Goal: Task Accomplishment & Management: Manage account settings

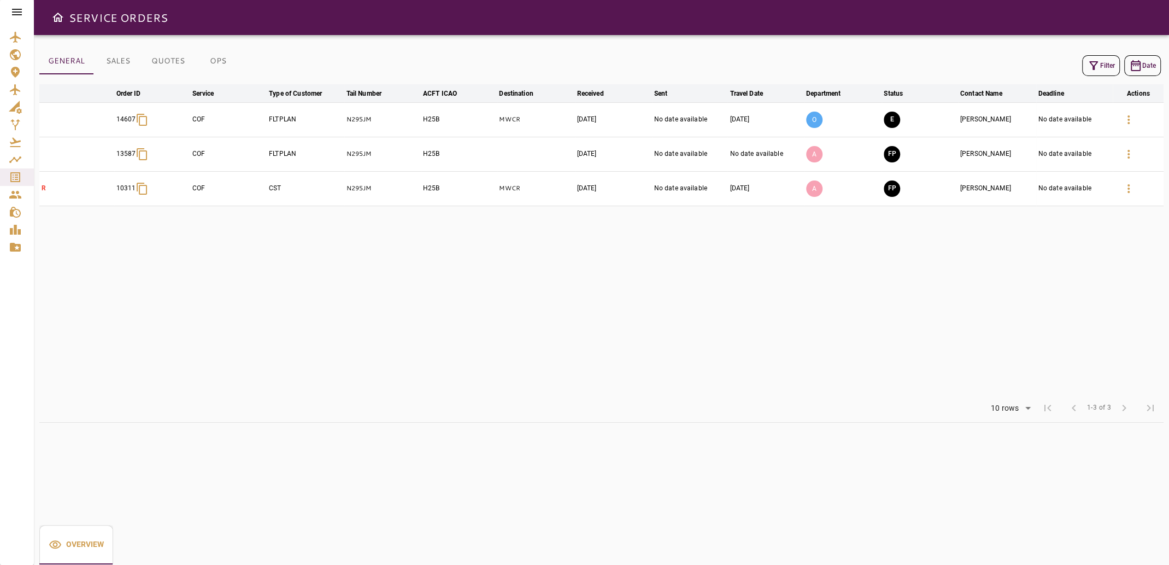
click at [1105, 65] on button "Filter" at bounding box center [1101, 65] width 38 height 21
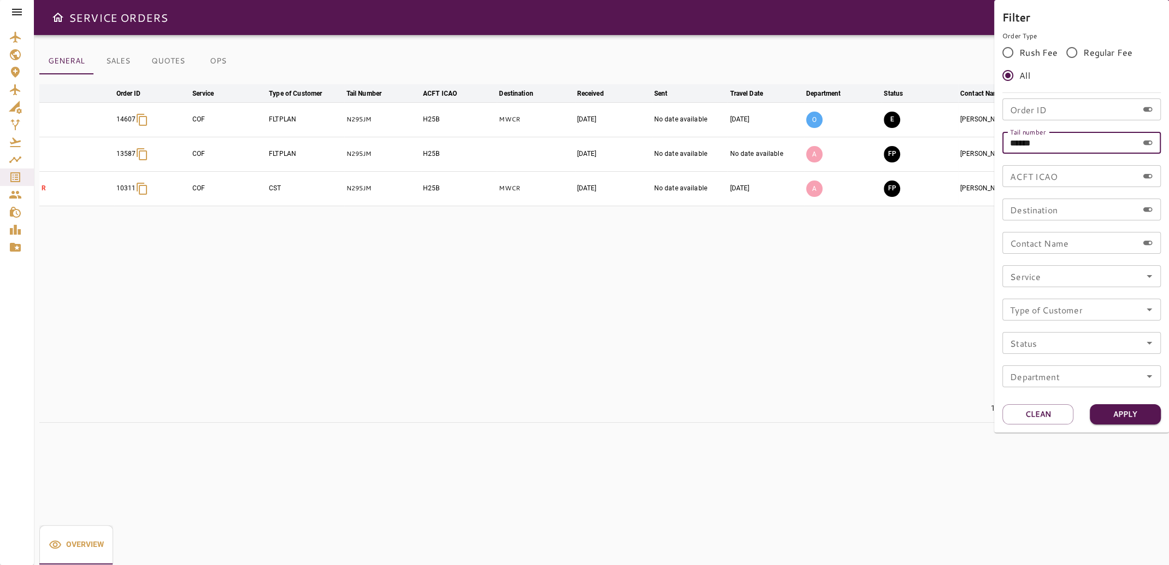
drag, startPoint x: 1049, startPoint y: 138, endPoint x: 1002, endPoint y: 148, distance: 47.9
click at [1003, 148] on input "******" at bounding box center [1071, 143] width 136 height 22
type input "******"
click at [1105, 411] on button "Apply" at bounding box center [1125, 414] width 71 height 20
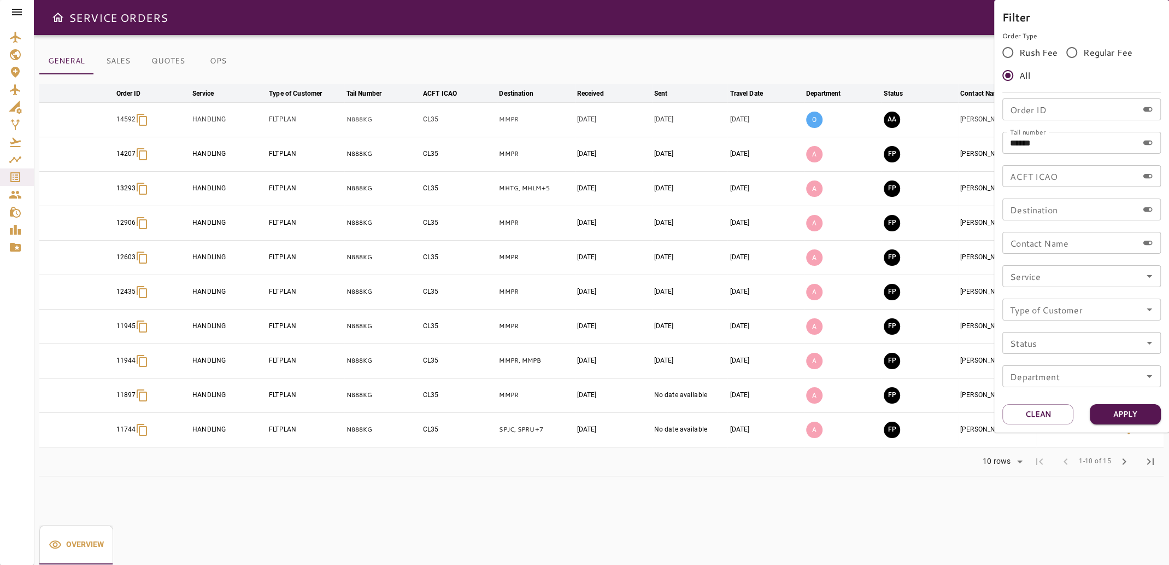
click at [425, 488] on div at bounding box center [584, 282] width 1169 height 565
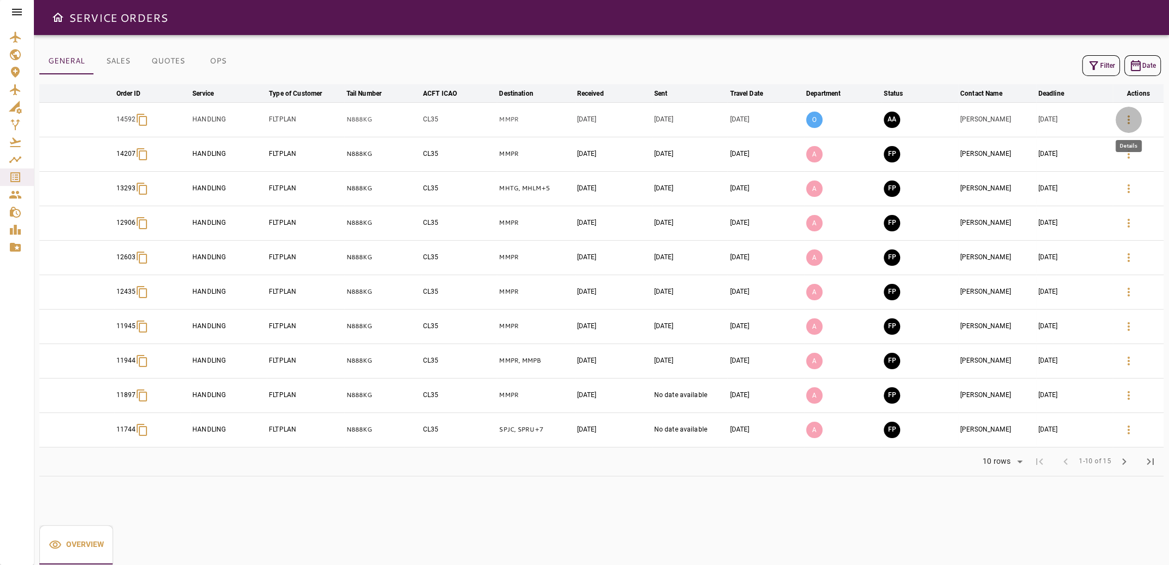
click at [1133, 121] on icon "button" at bounding box center [1128, 119] width 13 height 13
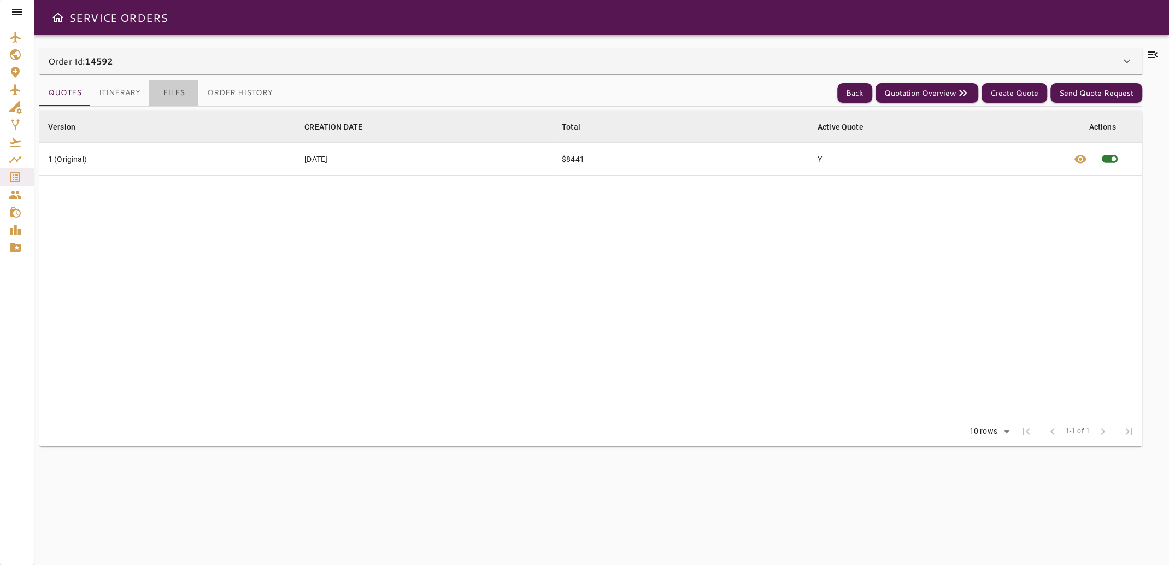
click at [168, 92] on button "Files" at bounding box center [173, 93] width 49 height 26
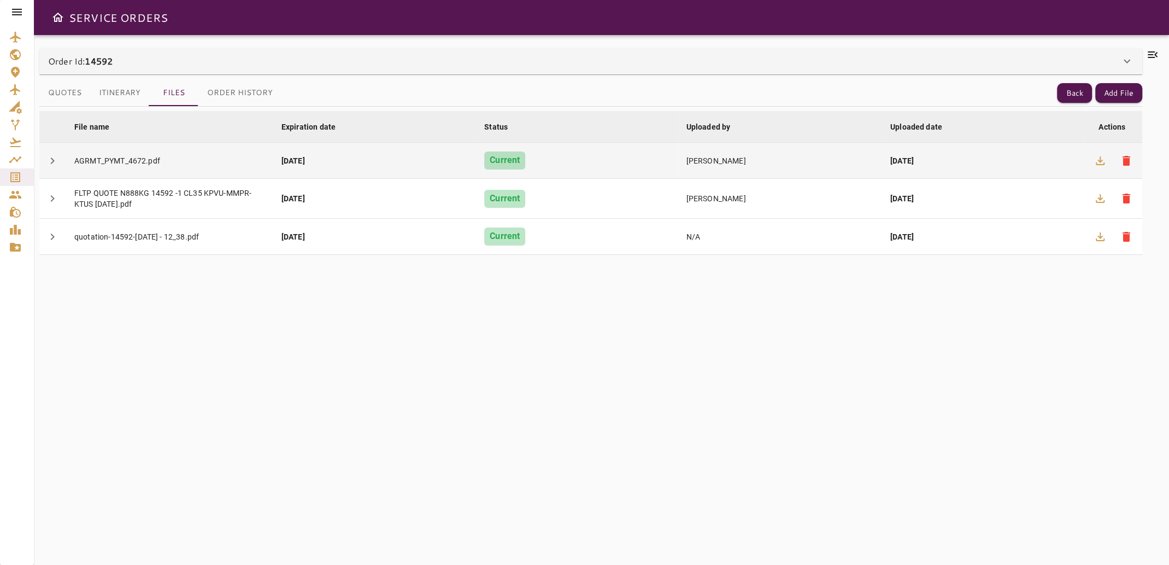
click at [107, 159] on div "AGRMT_PYMT_4672.pdf" at bounding box center [169, 160] width 190 height 11
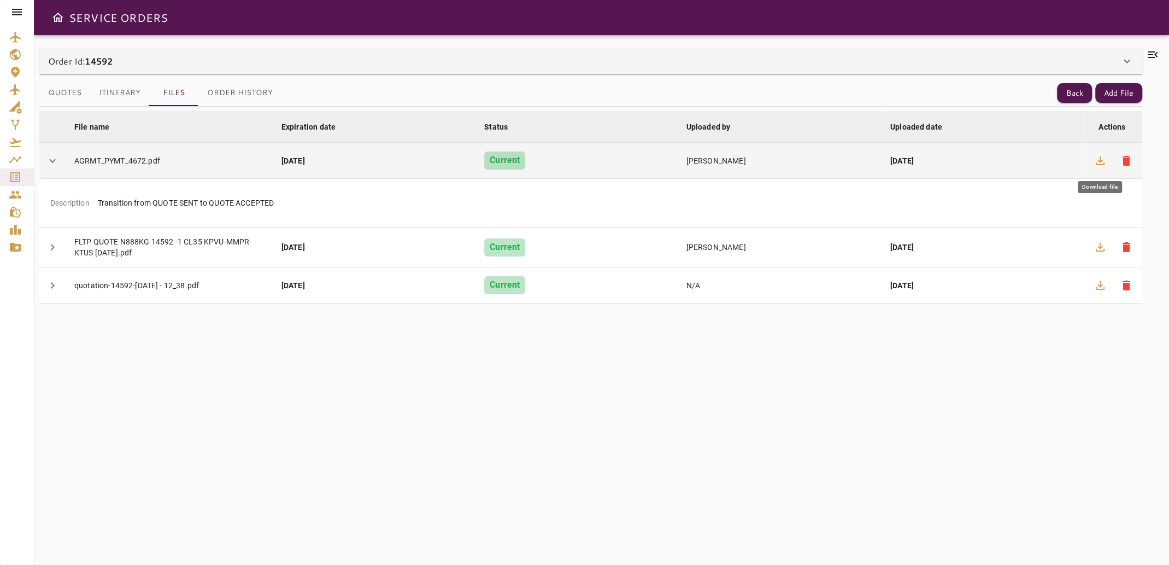
click at [1102, 163] on icon "button" at bounding box center [1100, 160] width 13 height 13
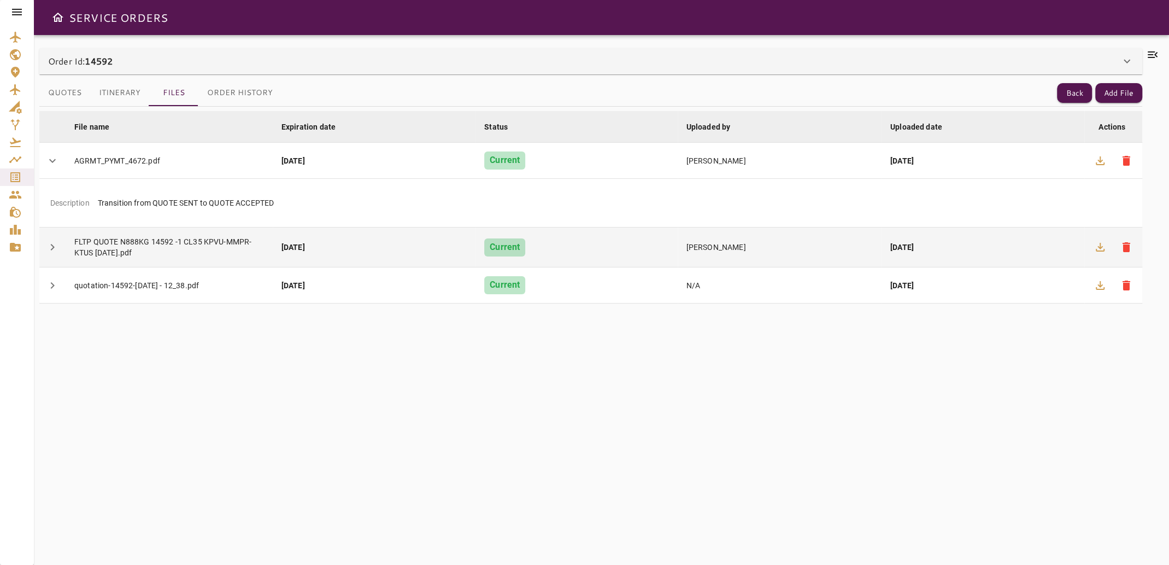
click at [1099, 250] on icon "button" at bounding box center [1100, 247] width 9 height 9
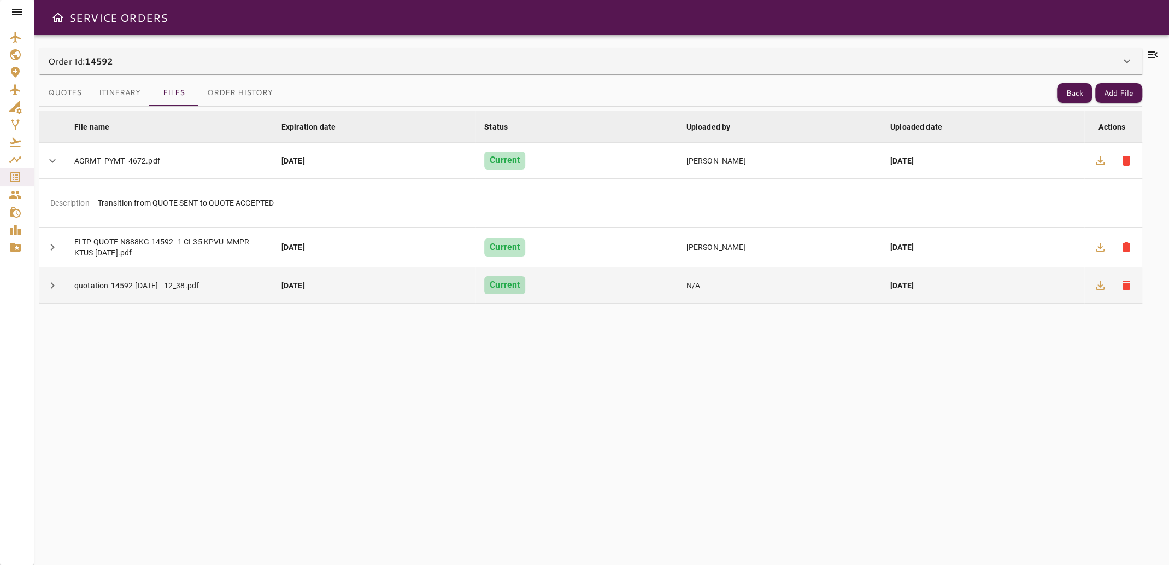
click at [181, 289] on div "quotation-14592-[DATE] - 12_38.pdf" at bounding box center [169, 285] width 190 height 11
click at [1099, 284] on icon "button" at bounding box center [1100, 285] width 9 height 9
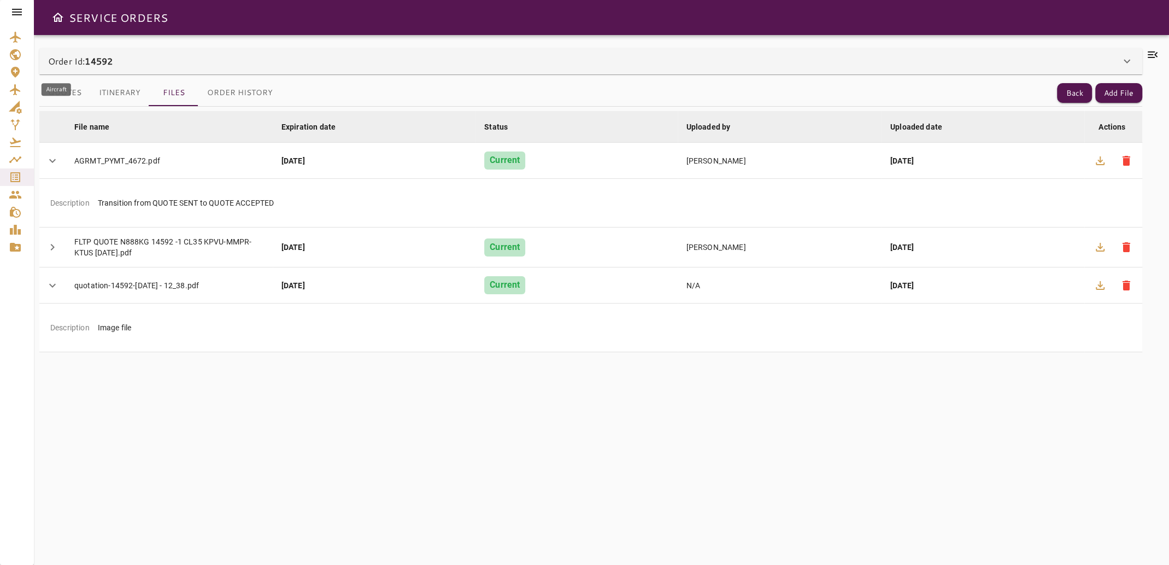
click at [14, 93] on icon "Aircraft" at bounding box center [15, 89] width 10 height 11
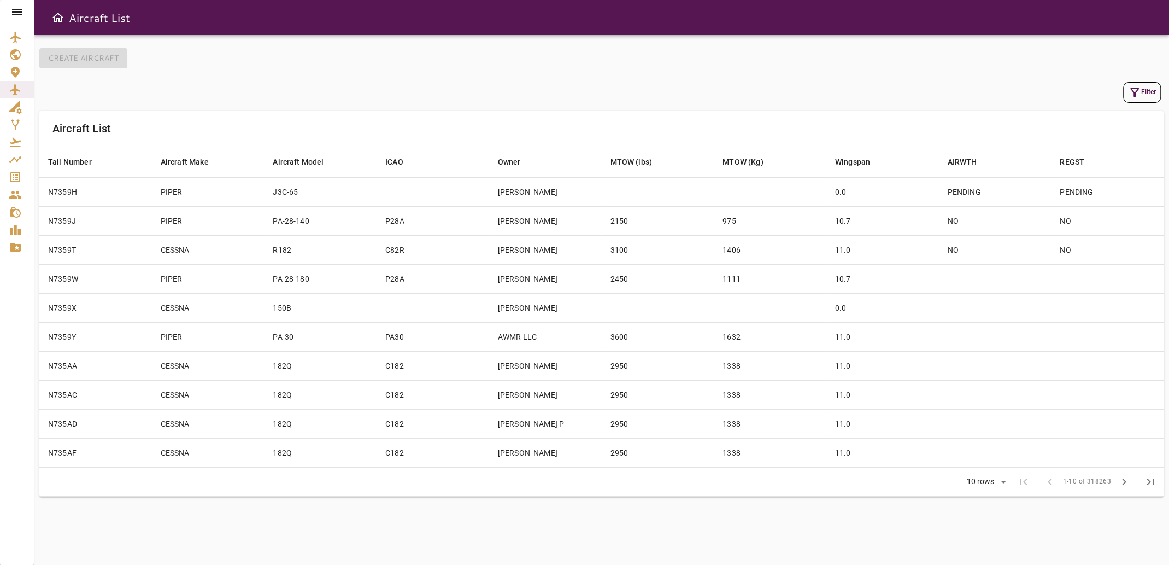
click at [1138, 95] on icon "button" at bounding box center [1134, 92] width 13 height 13
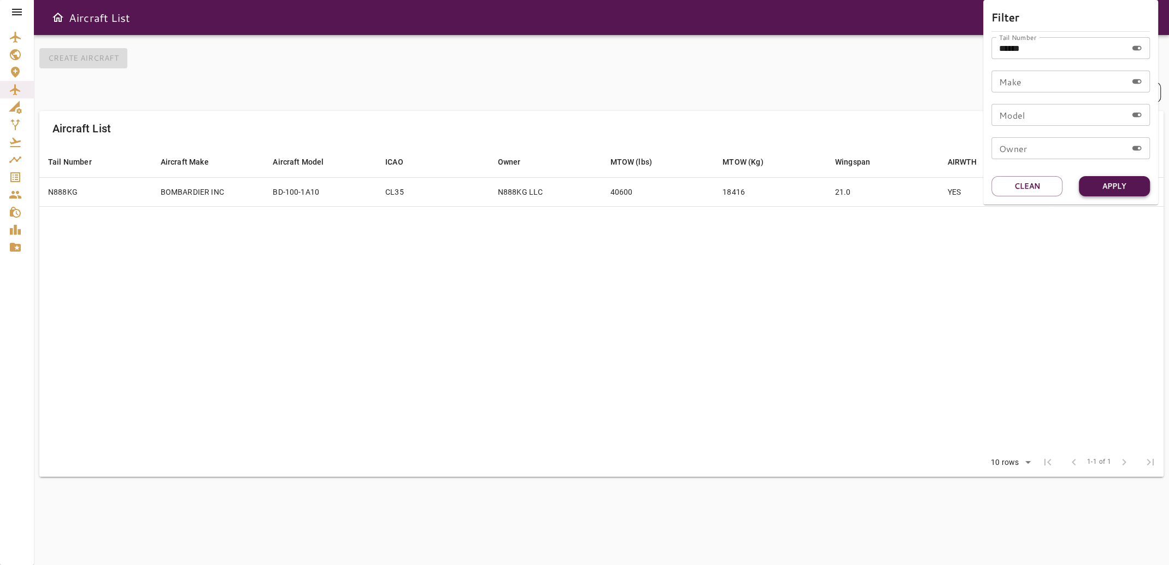
click at [1098, 184] on button "Apply" at bounding box center [1114, 186] width 71 height 20
click at [1060, 247] on div at bounding box center [584, 282] width 1169 height 565
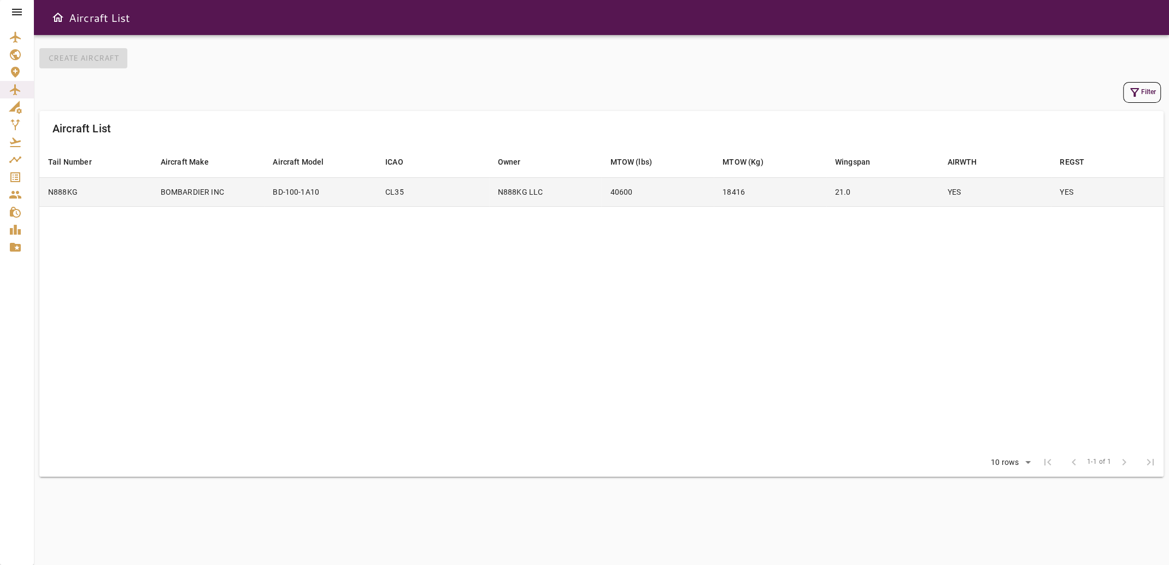
click at [994, 194] on td "YES" at bounding box center [995, 191] width 113 height 29
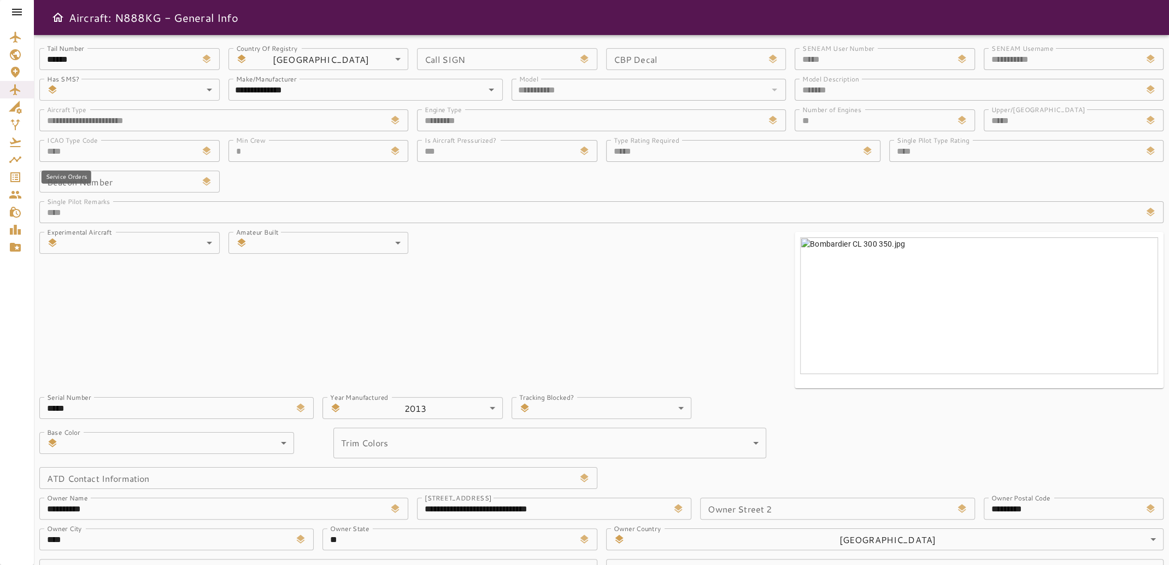
click at [13, 177] on icon "Service Orders" at bounding box center [15, 177] width 10 height 10
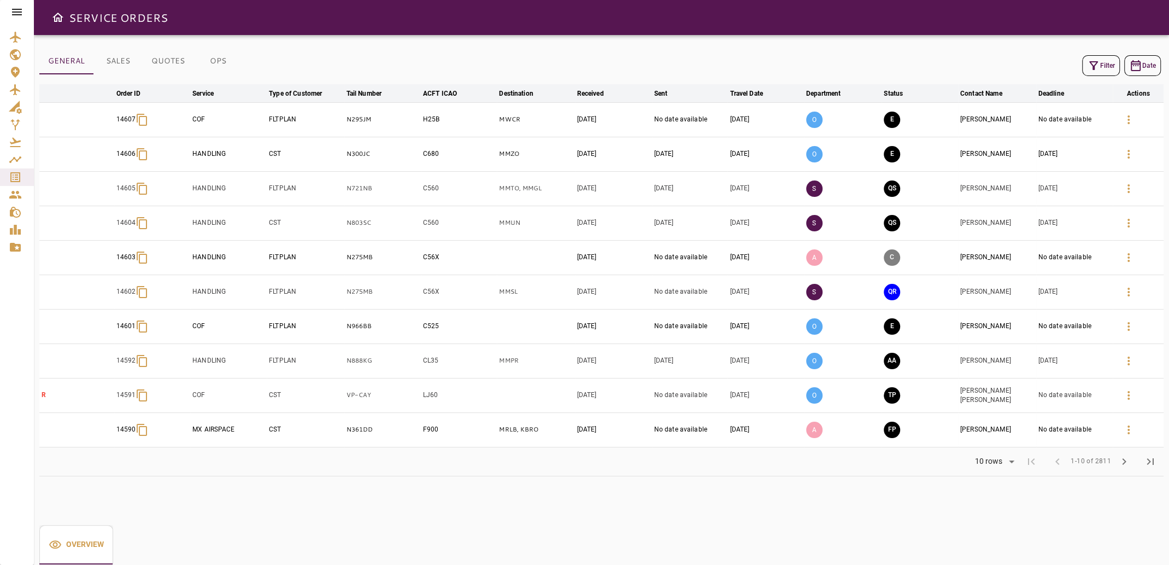
click at [1103, 63] on button "Filter" at bounding box center [1101, 65] width 38 height 21
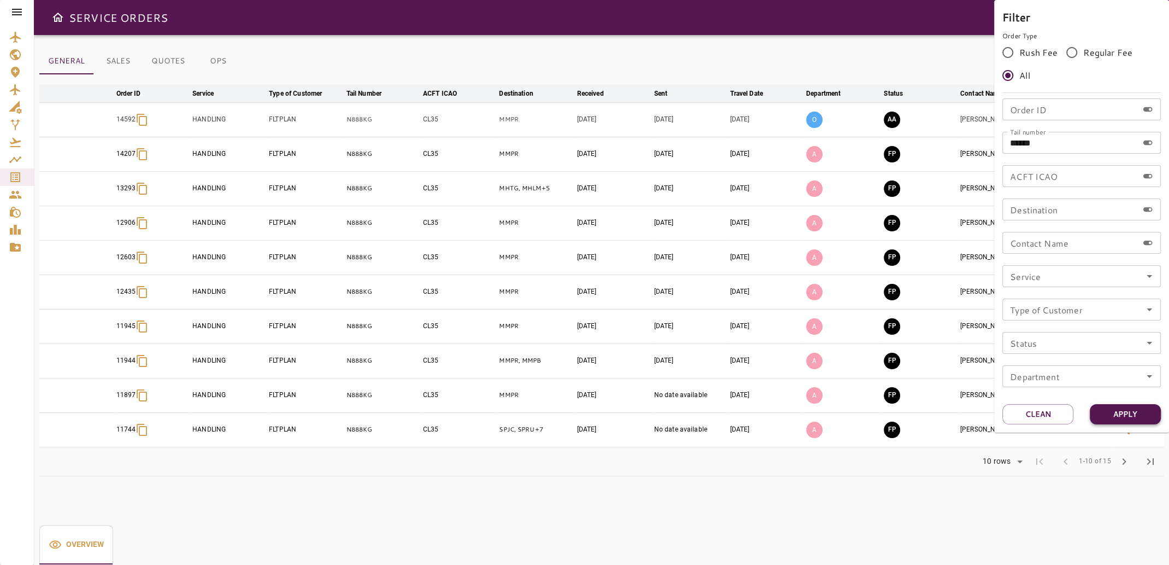
click at [1119, 410] on button "Apply" at bounding box center [1125, 414] width 71 height 20
click at [830, 513] on div at bounding box center [584, 282] width 1169 height 565
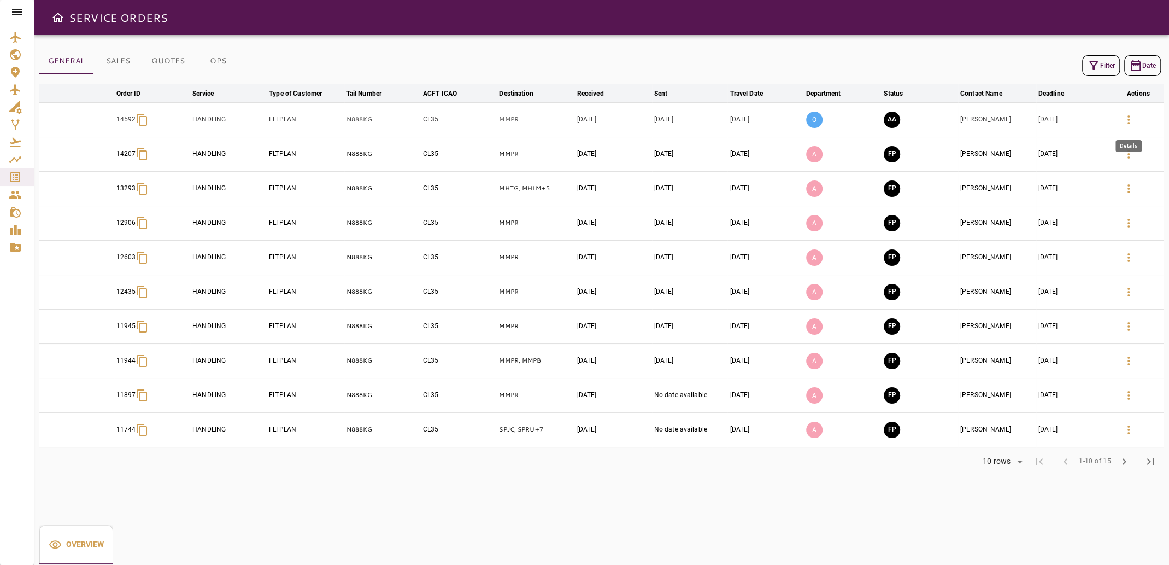
click at [1129, 113] on icon "button" at bounding box center [1128, 119] width 13 height 13
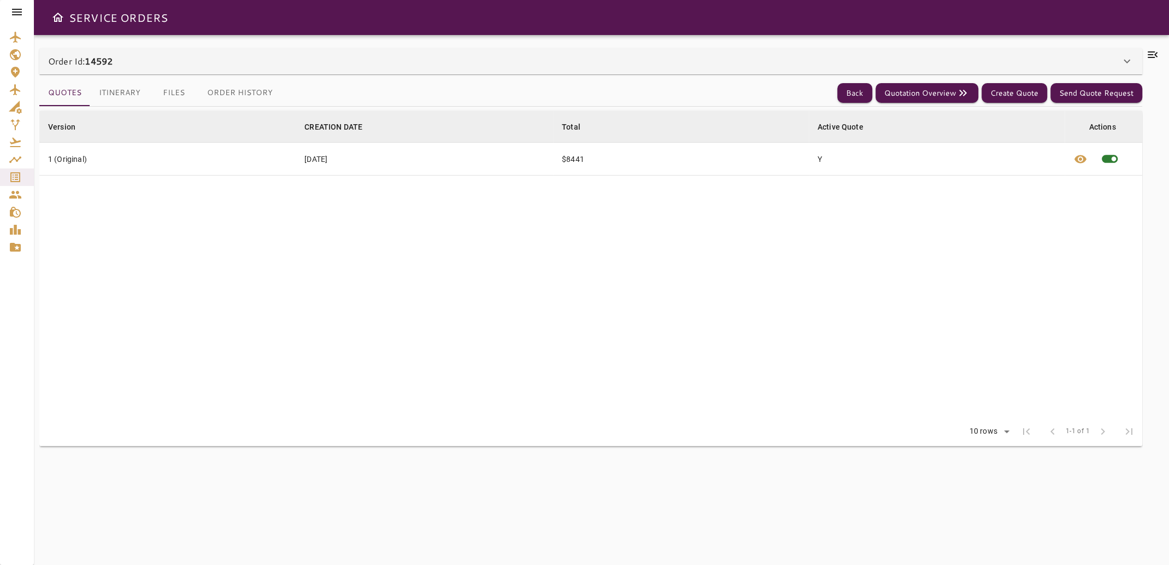
click at [1154, 50] on icon at bounding box center [1152, 54] width 13 height 13
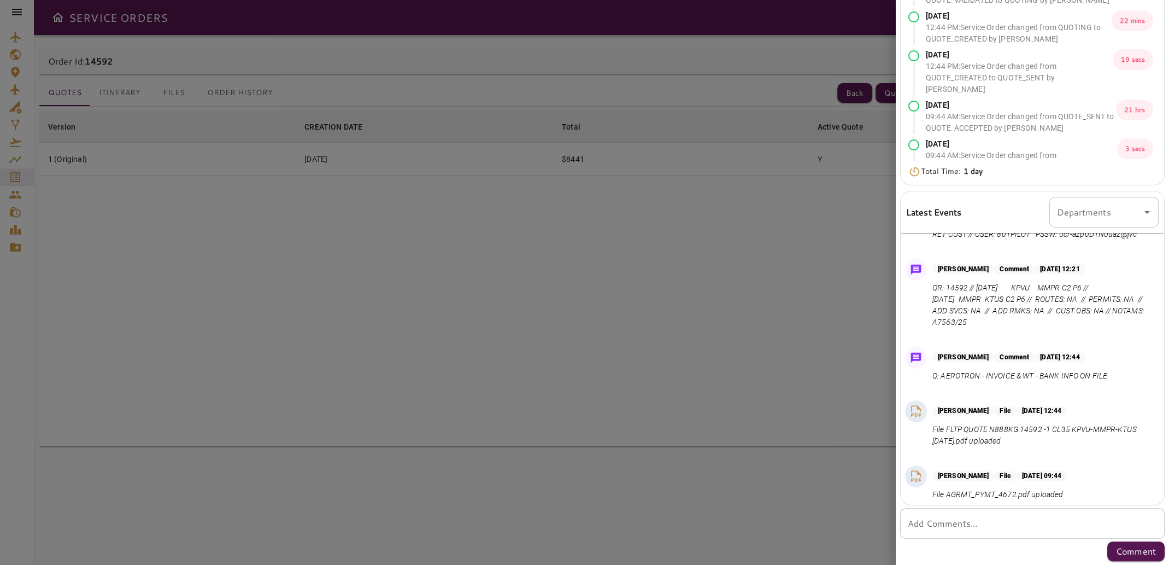
scroll to position [61, 0]
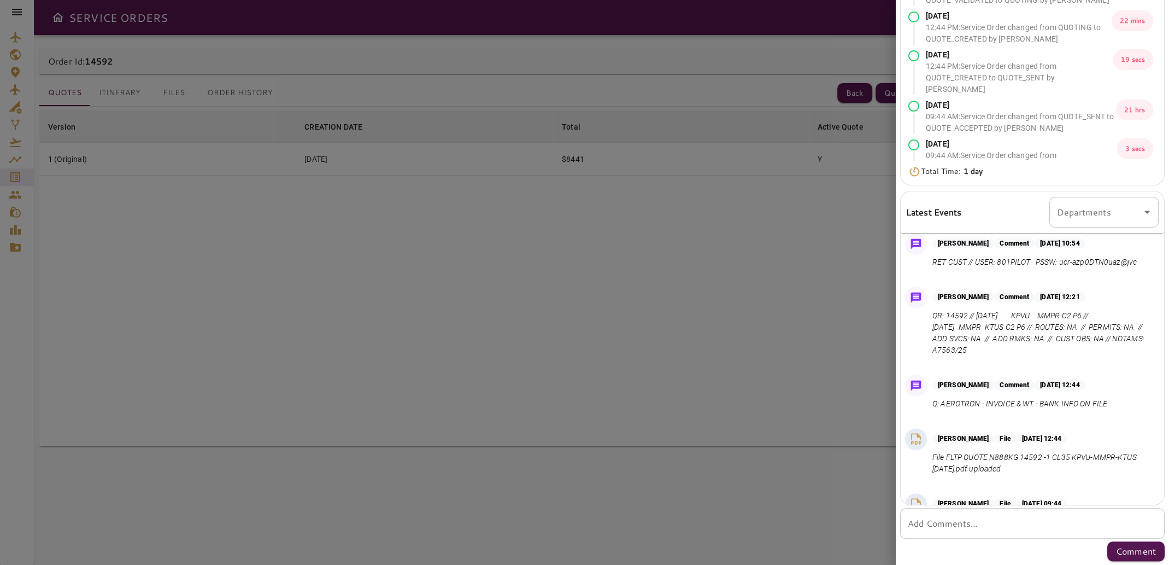
drag, startPoint x: 977, startPoint y: 316, endPoint x: 1095, endPoint y: 346, distance: 121.3
click at [1095, 346] on p "QR: 14592 // [DATE] KPVU MMPR C2 P6 // [DATE] MMPR KTUS C2 P6 // ROUTES: NA // …" at bounding box center [1044, 333] width 222 height 46
copy p "[DATE] KPVU MMPR C2 P6 // [DATE] MMPR KTUS C2 P6 // ROUTES: NA // PERMITS: NA /…"
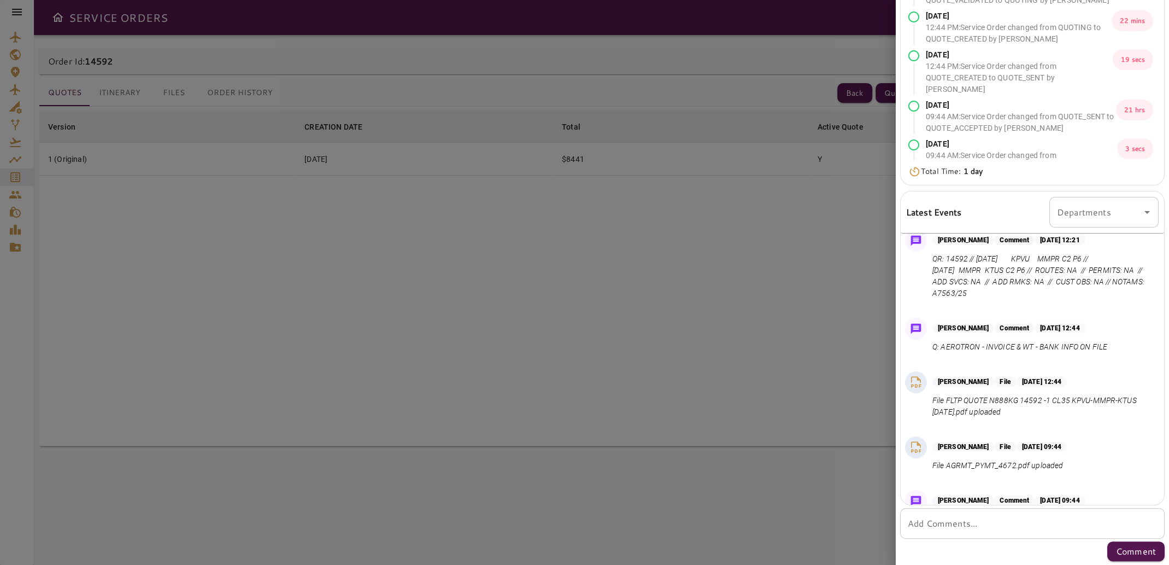
scroll to position [170, 0]
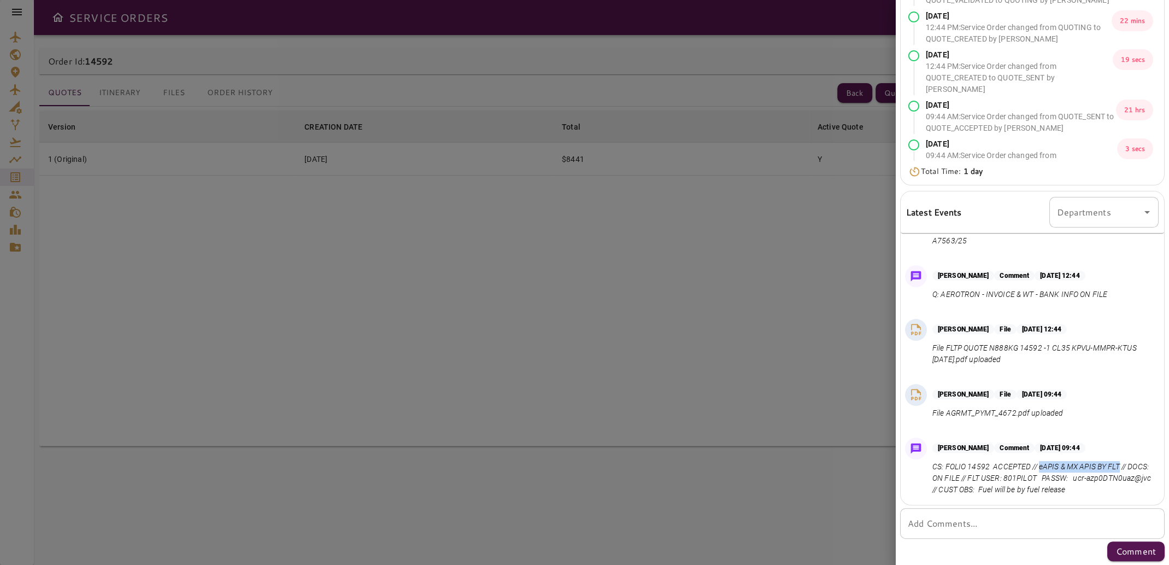
drag, startPoint x: 1041, startPoint y: 467, endPoint x: 1121, endPoint y: 465, distance: 80.4
click at [1121, 465] on p "CS: FOLIO 14592 ACCEPTED // eAPIS & MX APIS BY FLT // DOCS: ON FILE // FLT USER…" at bounding box center [1044, 478] width 222 height 34
copy p "eAPIS & MX APIS BY FLT"
click at [782, 211] on div at bounding box center [584, 282] width 1169 height 565
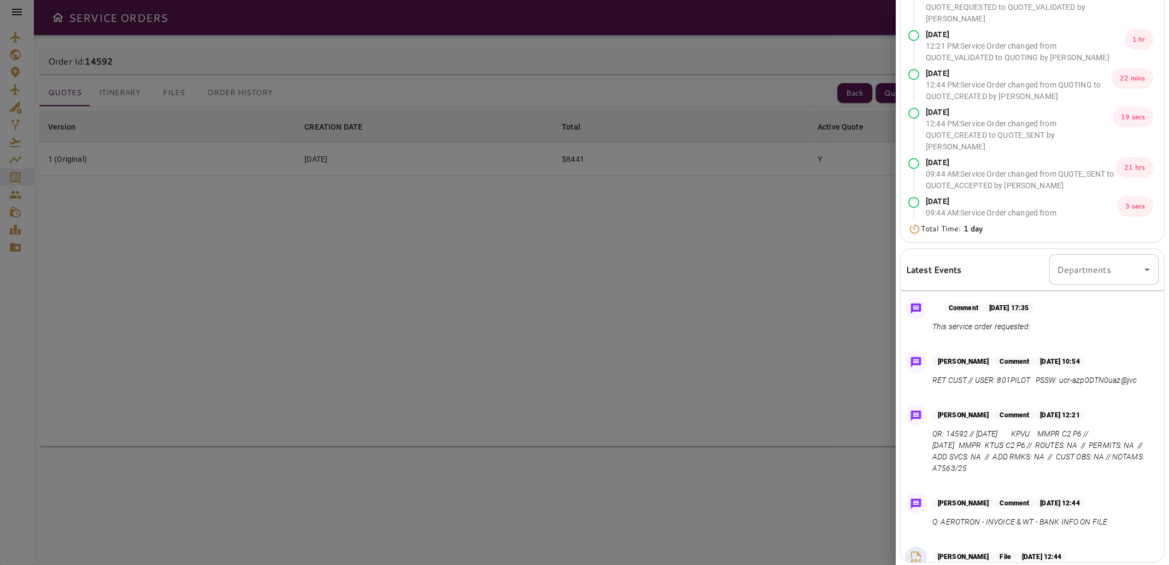
scroll to position [0, 0]
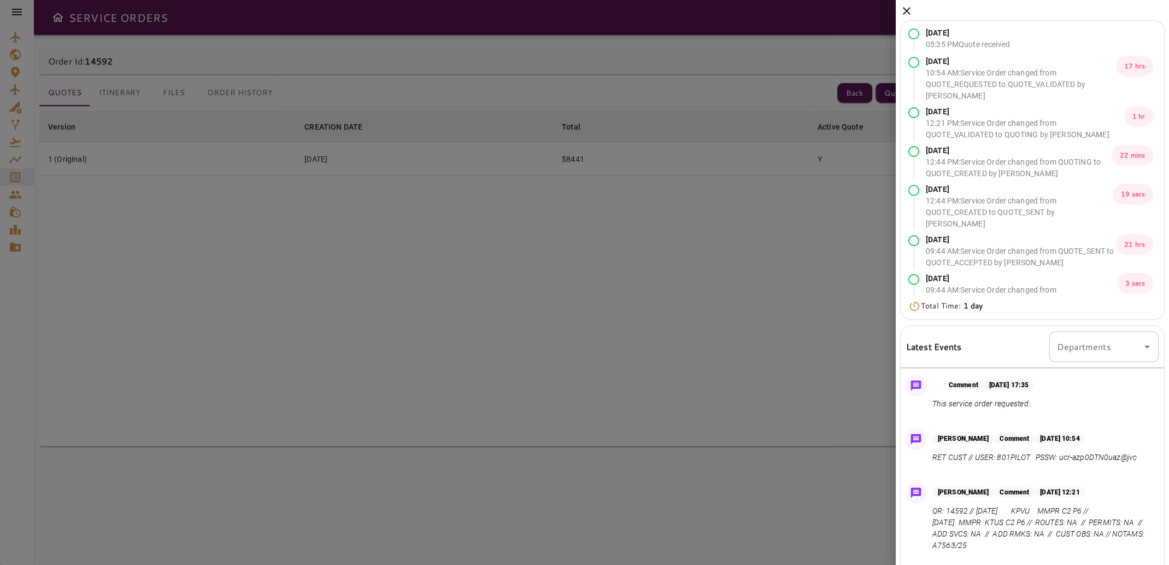
click at [906, 8] on icon at bounding box center [906, 10] width 13 height 13
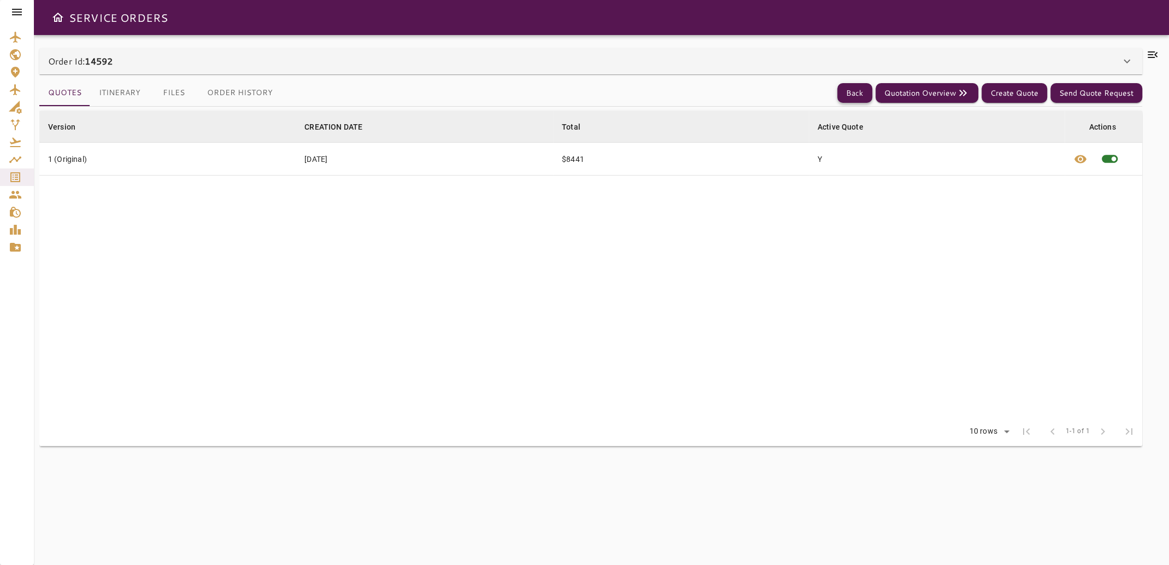
click at [850, 90] on button "Back" at bounding box center [855, 93] width 35 height 20
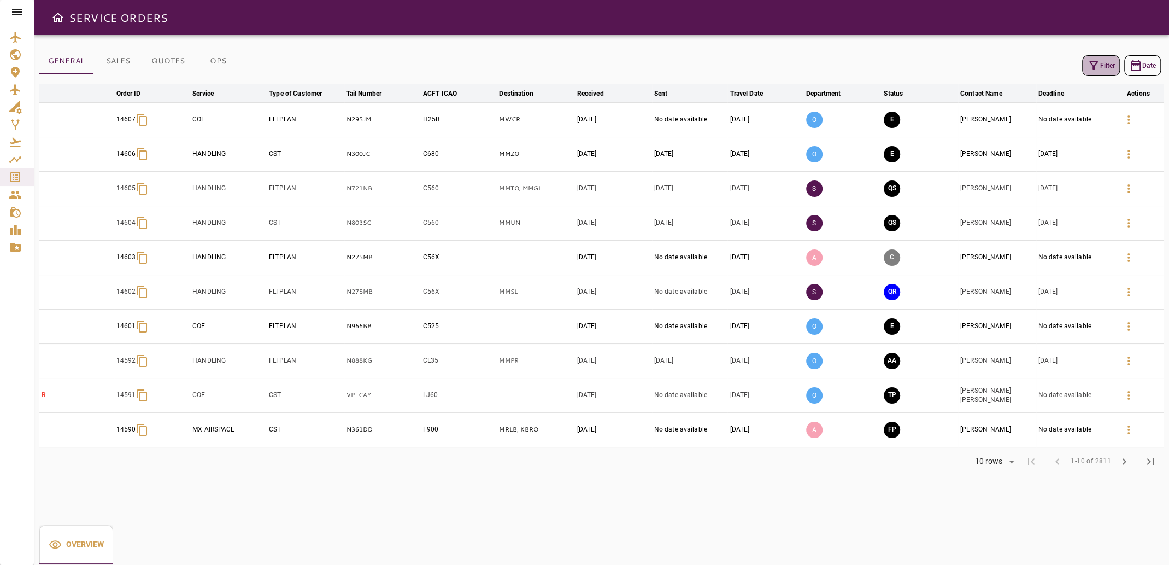
click at [1099, 67] on icon "button" at bounding box center [1093, 65] width 13 height 13
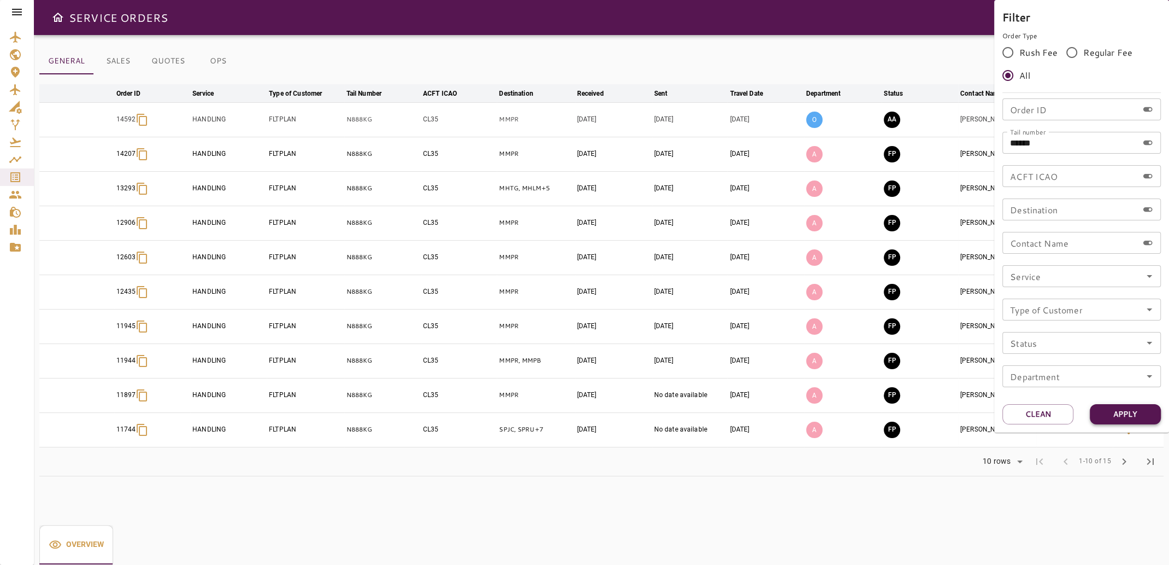
click at [1125, 414] on button "Apply" at bounding box center [1125, 414] width 71 height 20
click at [924, 524] on div at bounding box center [584, 282] width 1169 height 565
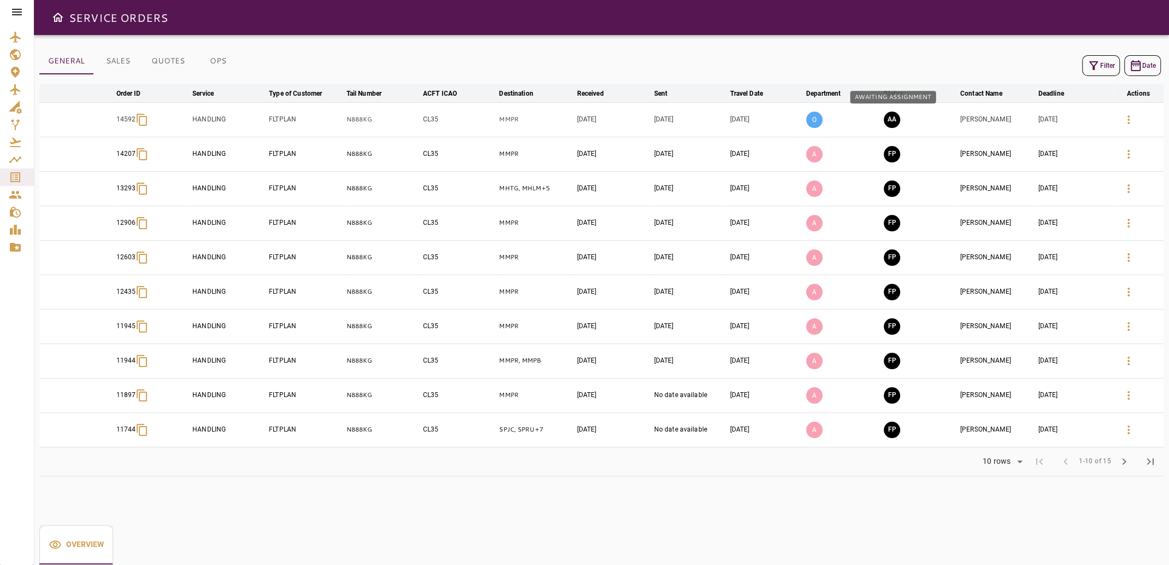
click at [893, 116] on button "AA" at bounding box center [892, 120] width 16 height 16
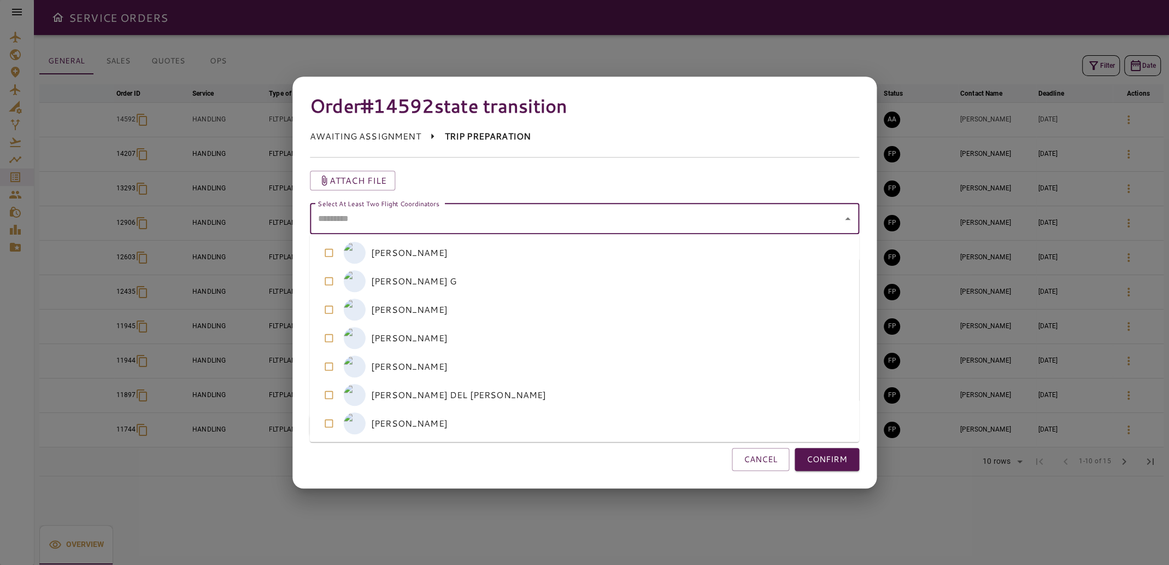
click at [379, 220] on coordinators "Select At Least Two Flight Coordinators" at bounding box center [577, 218] width 524 height 21
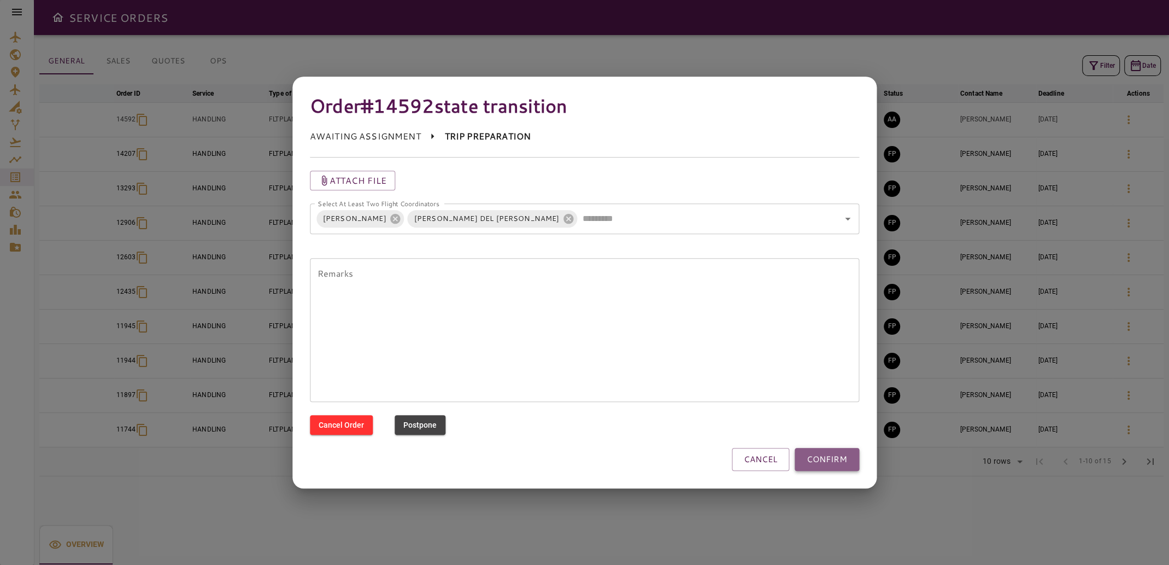
click at [825, 464] on button "CONFIRM" at bounding box center [827, 459] width 65 height 23
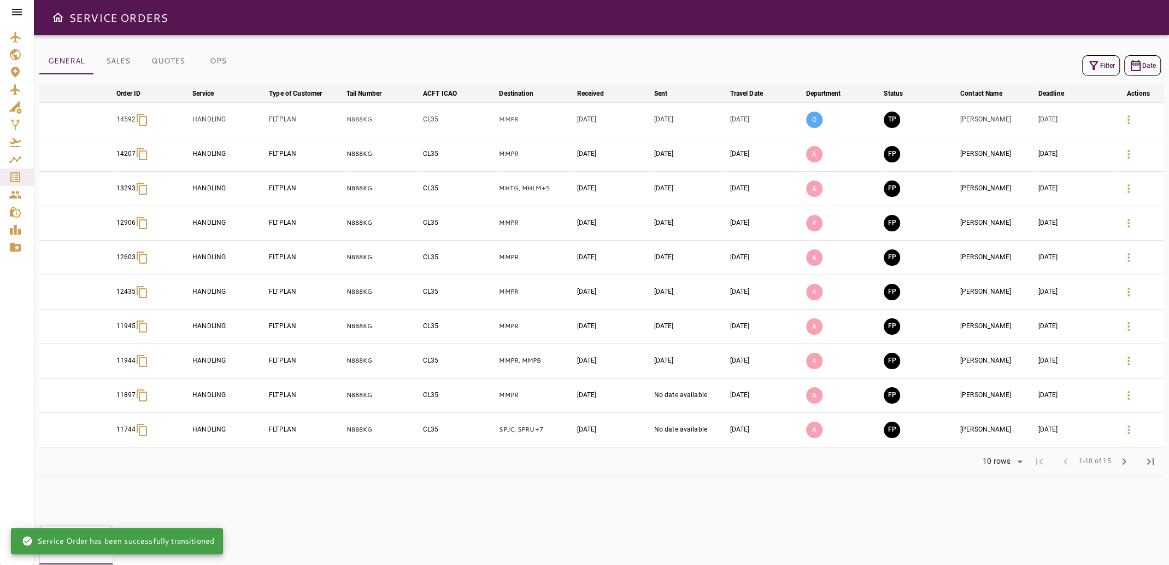
click at [892, 124] on button "TP" at bounding box center [892, 120] width 16 height 16
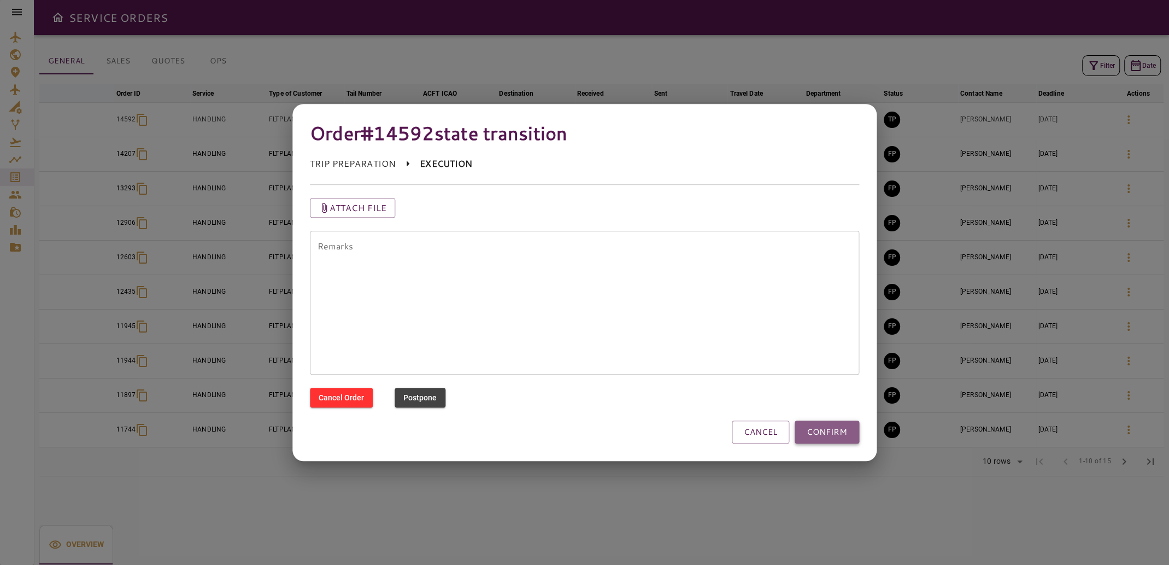
click at [815, 432] on button "CONFIRM" at bounding box center [827, 431] width 65 height 23
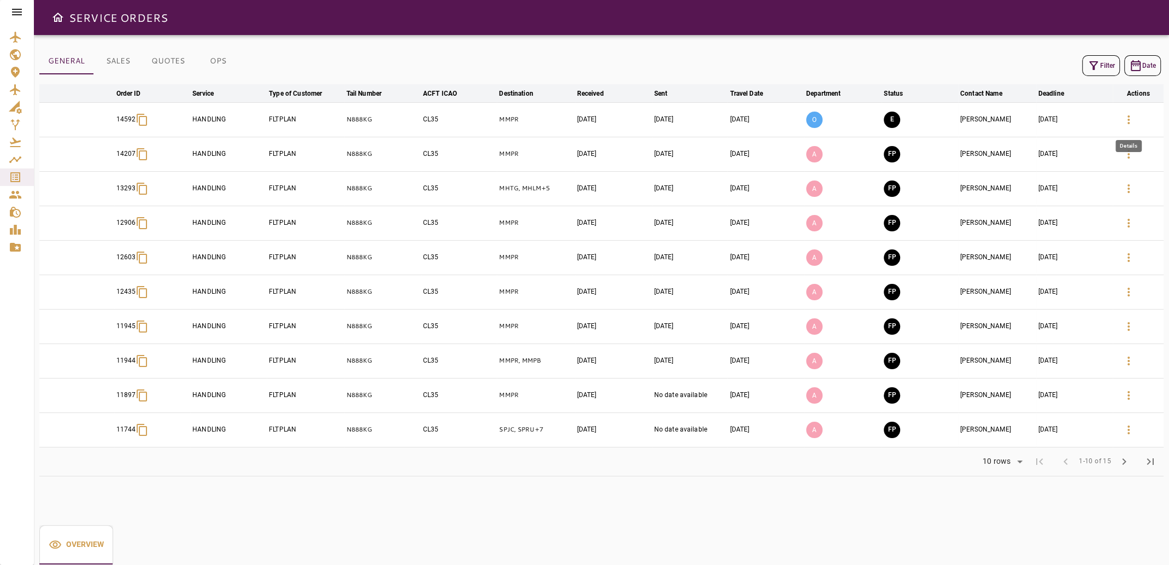
click at [1130, 120] on icon "button" at bounding box center [1128, 119] width 13 height 13
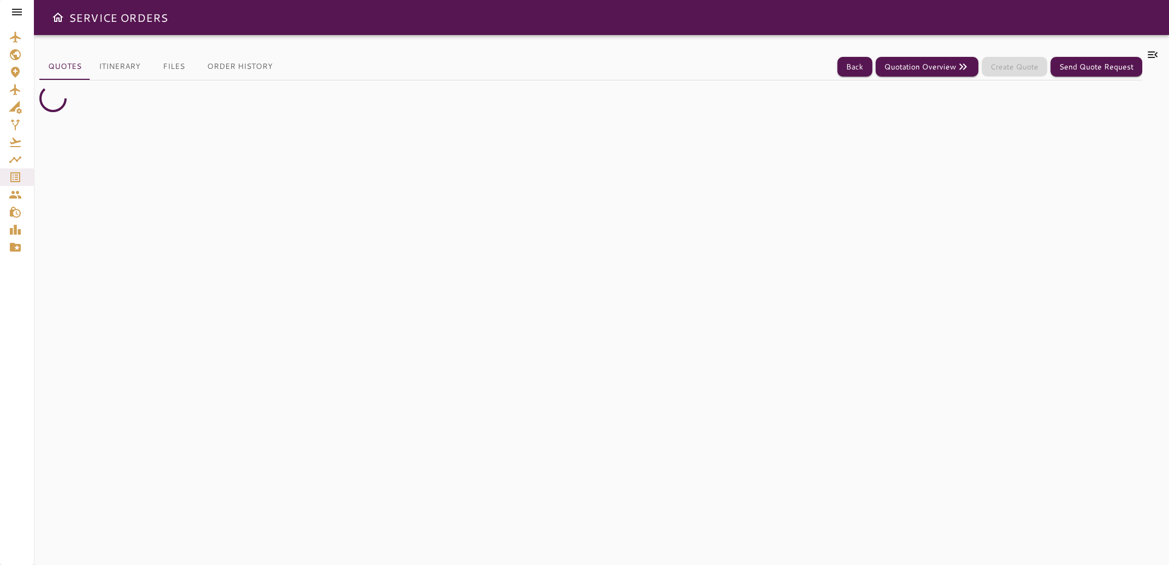
click at [1152, 58] on icon at bounding box center [1152, 54] width 13 height 13
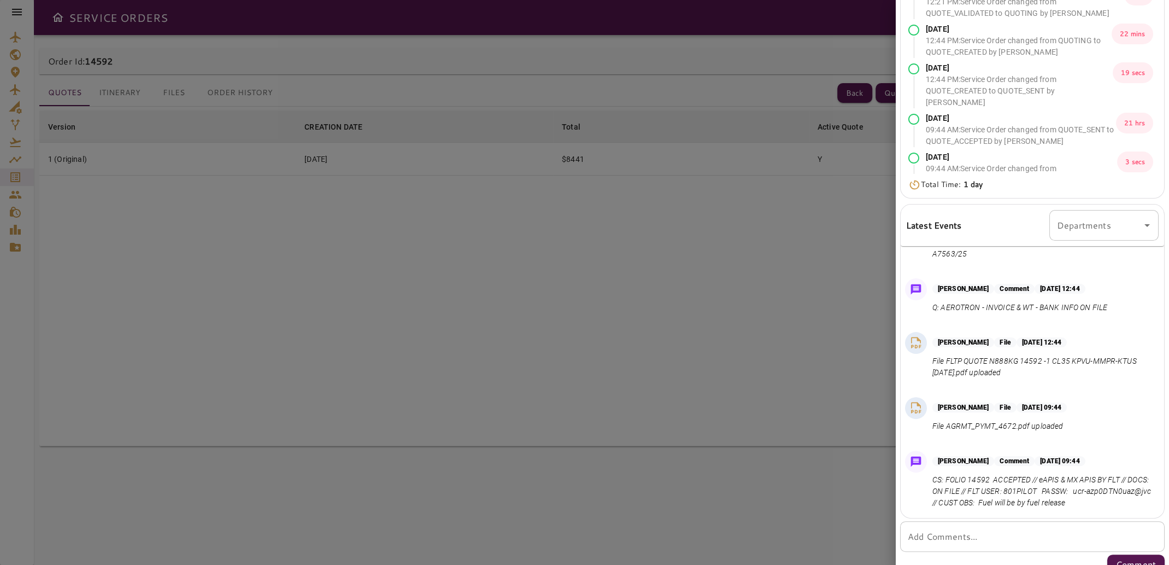
scroll to position [134, 0]
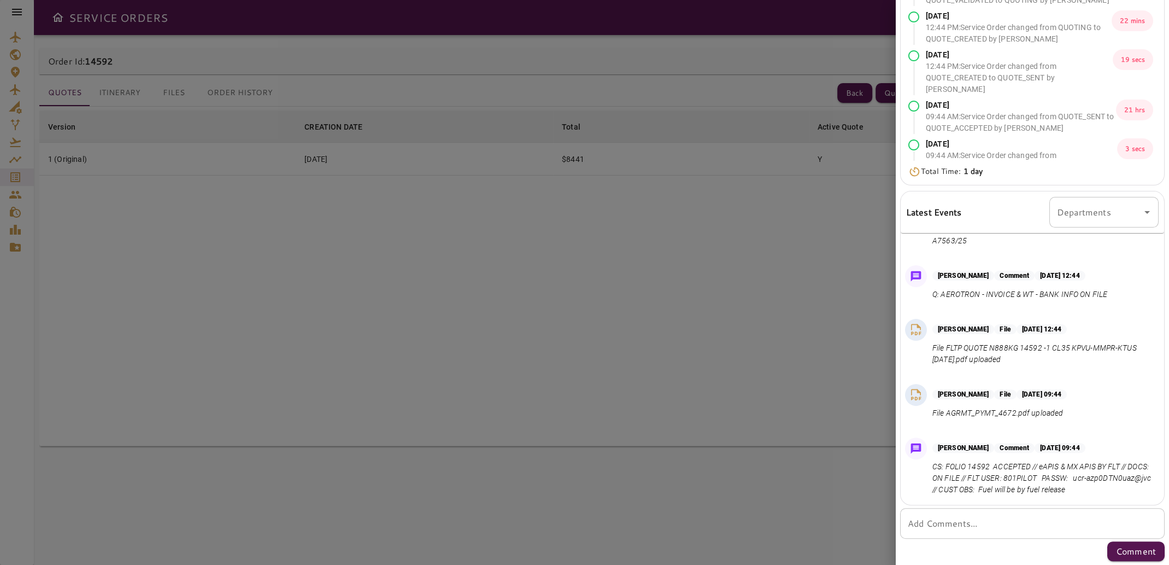
drag, startPoint x: 1008, startPoint y: 489, endPoint x: 1138, endPoint y: 489, distance: 129.6
click at [1138, 489] on p "CS: FOLIO 14592 ACCEPTED // eAPIS & MX APIS BY FLT // DOCS: ON FILE // FLT USER…" at bounding box center [1044, 478] width 222 height 34
copy p "CUST OBS: Fuel will be by fuel release"
